Goal: Transaction & Acquisition: Purchase product/service

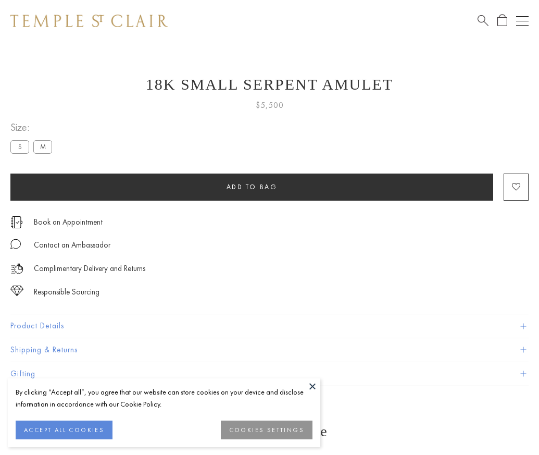
click at [252, 187] on span "Add to bag" at bounding box center [252, 186] width 51 height 9
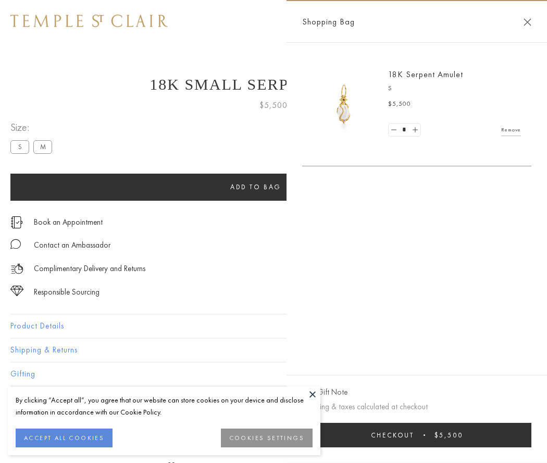
click at [417, 435] on button "Checkout $5,500" at bounding box center [416, 435] width 229 height 24
